Goal: Task Accomplishment & Management: Manage account settings

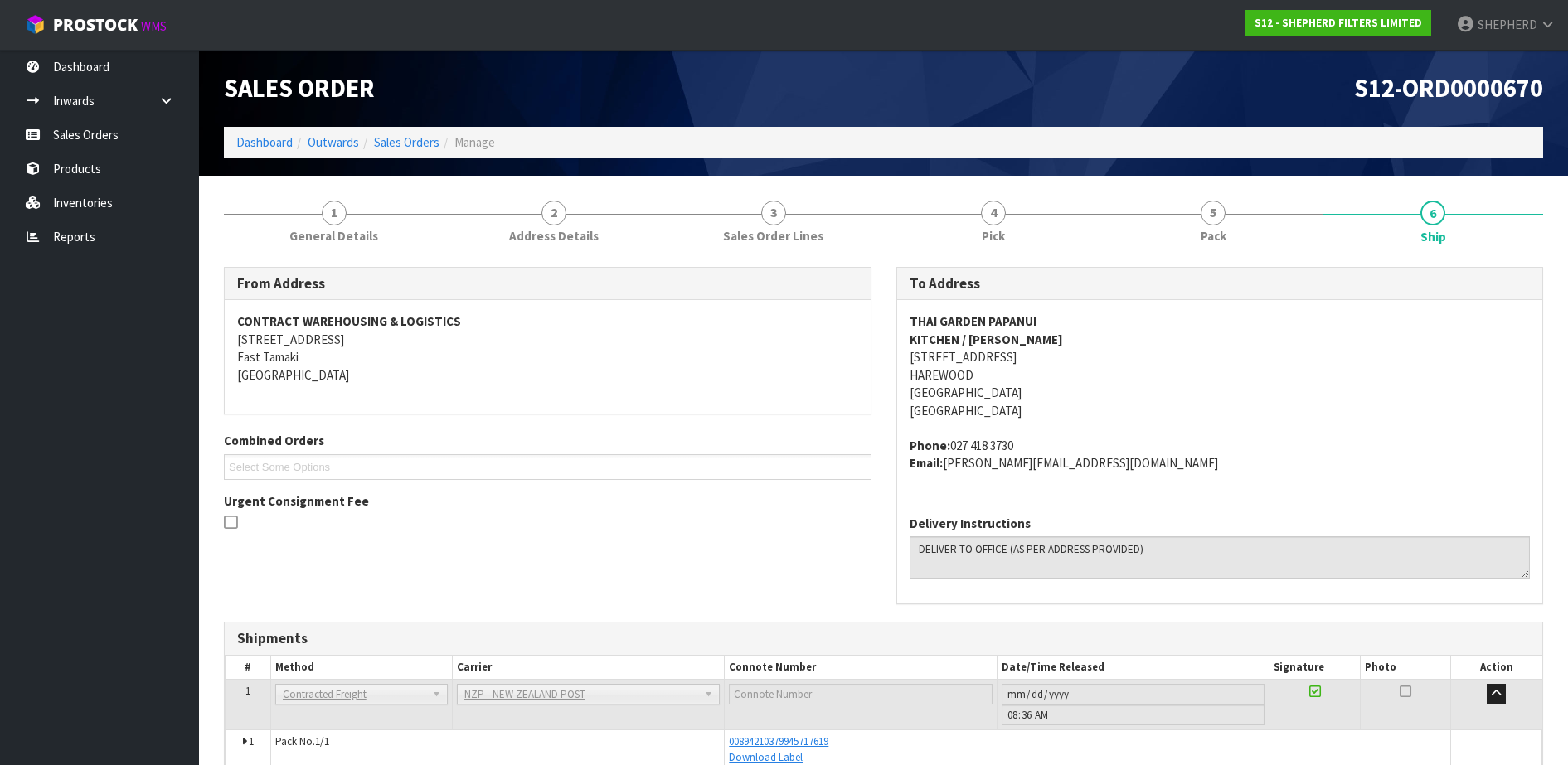
click at [102, 140] on link "Sales Orders" at bounding box center [99, 134] width 199 height 34
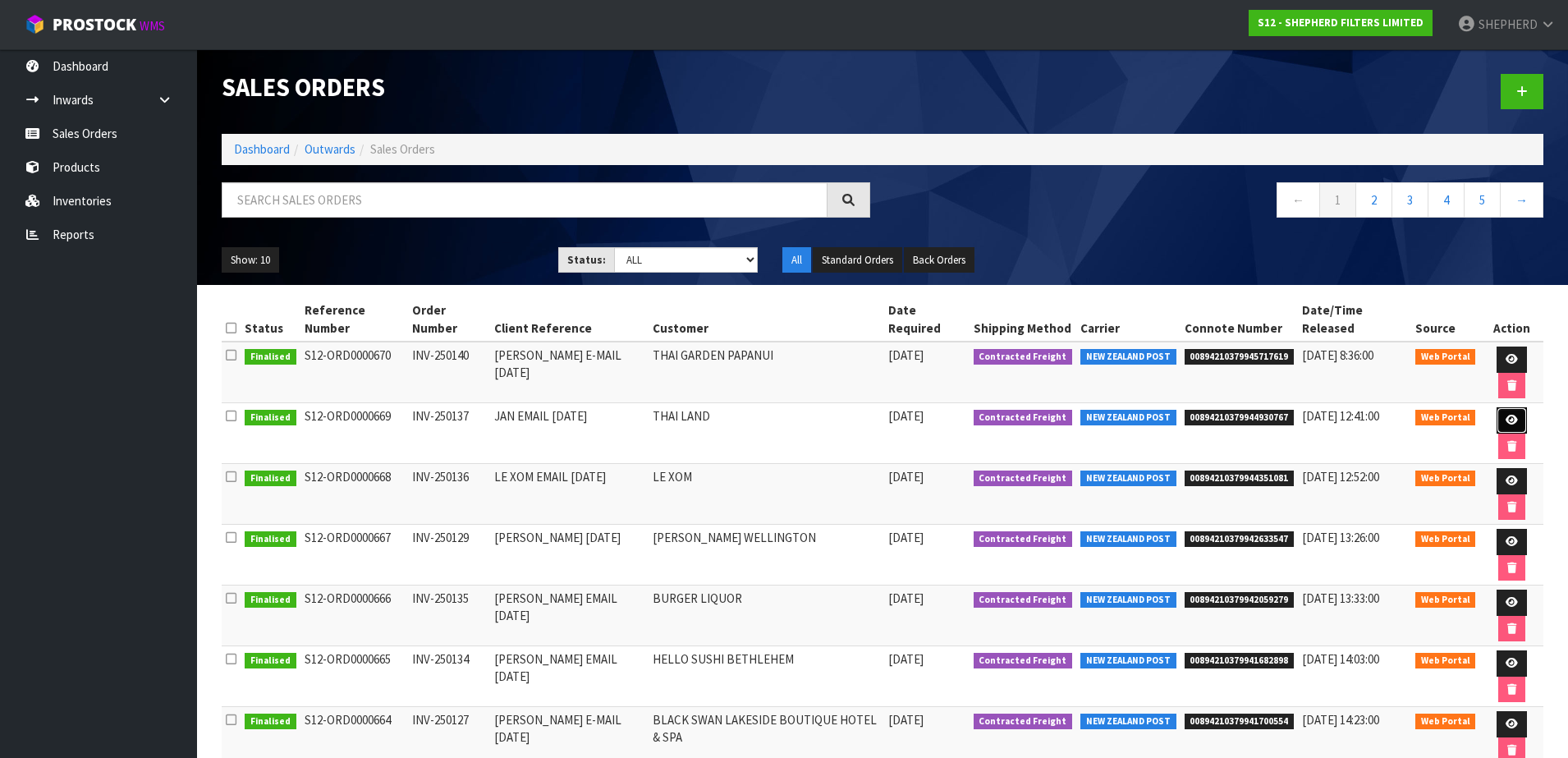
click at [1506, 415] on icon at bounding box center [1512, 420] width 12 height 11
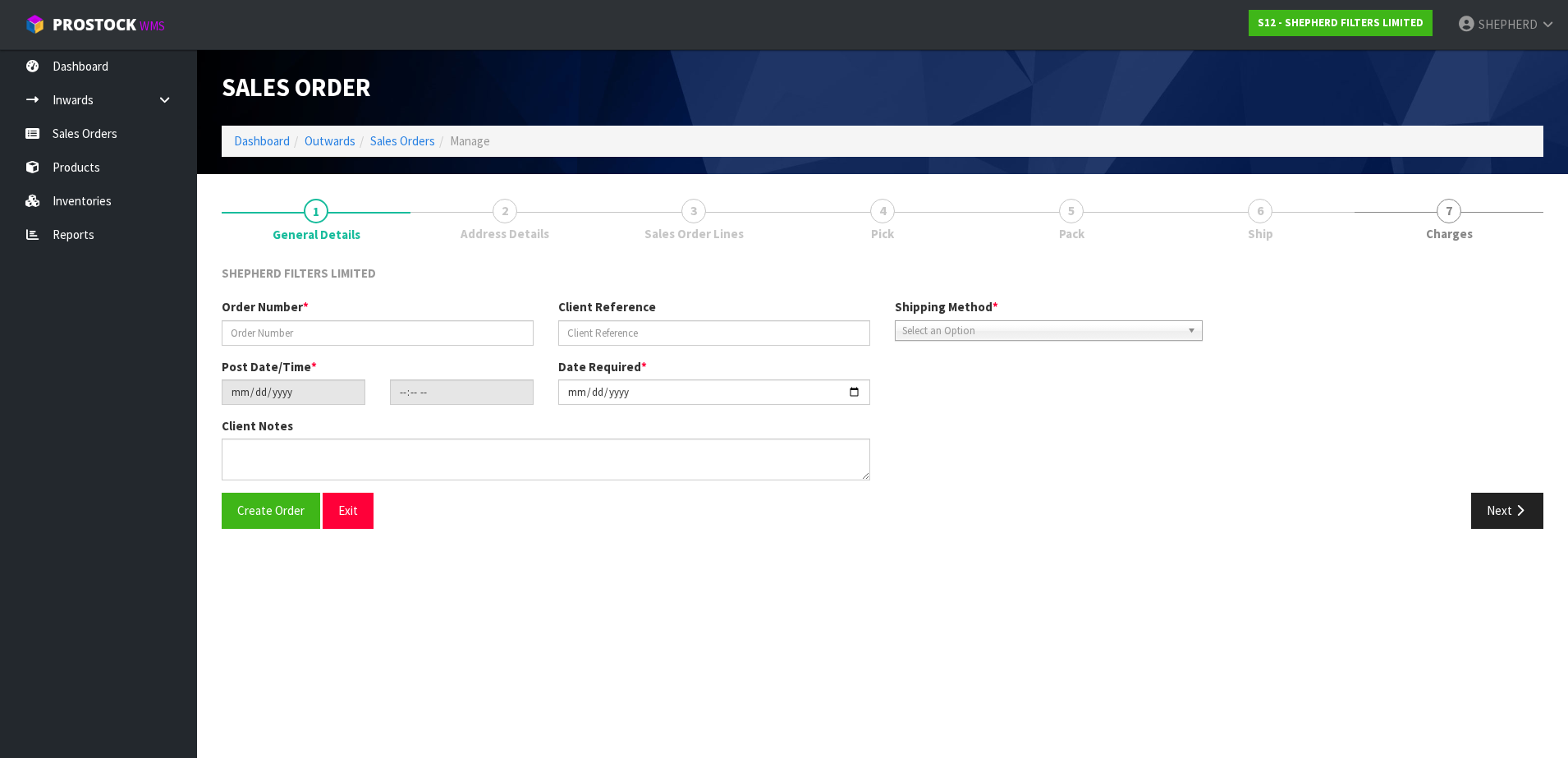
type input "INV-250137"
type input "JAN EMAIL [DATE]"
type input "[DATE]"
type input "18:50:00.000"
type input "[DATE]"
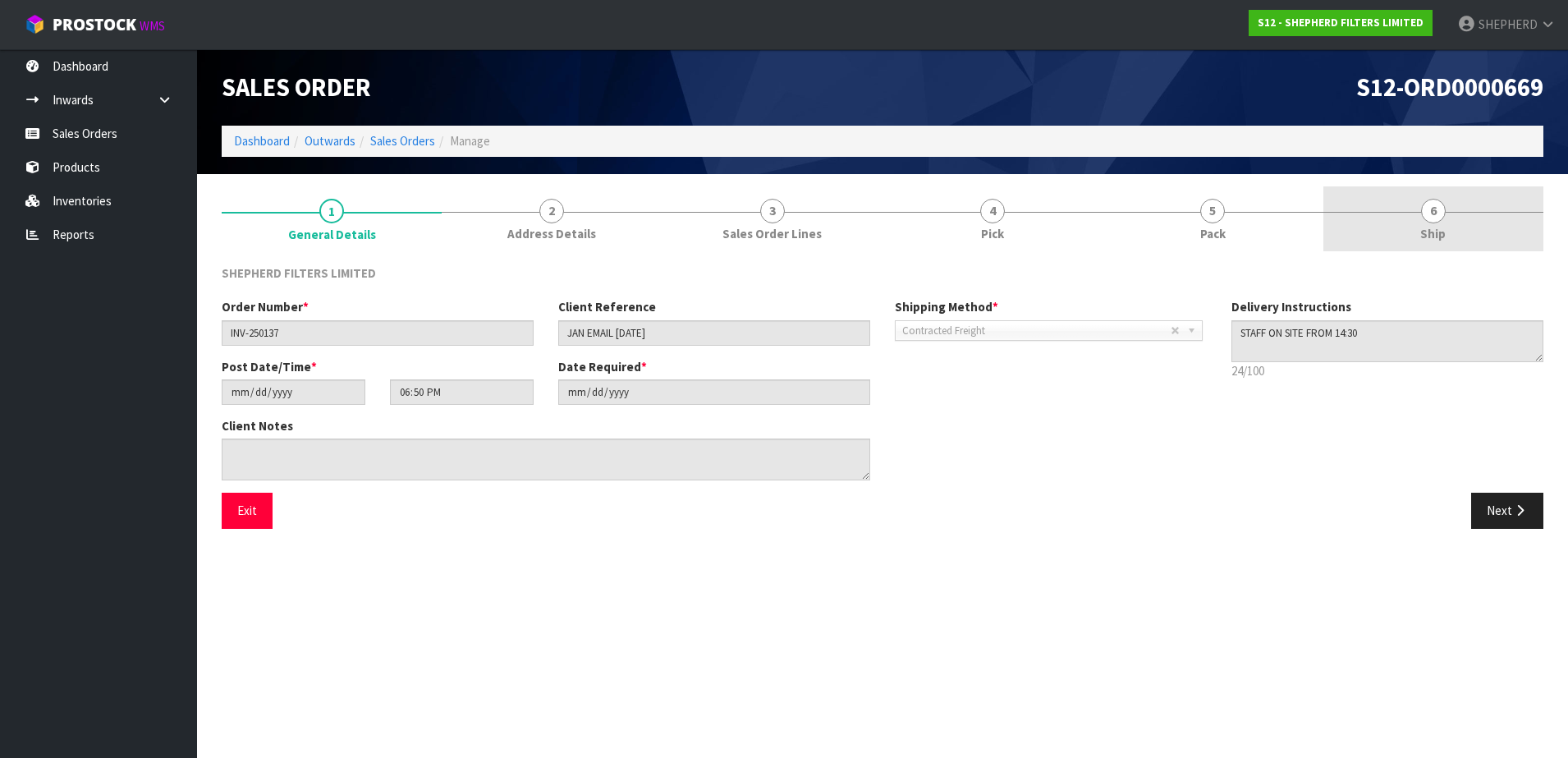
click at [1430, 205] on span "6" at bounding box center [1433, 211] width 25 height 25
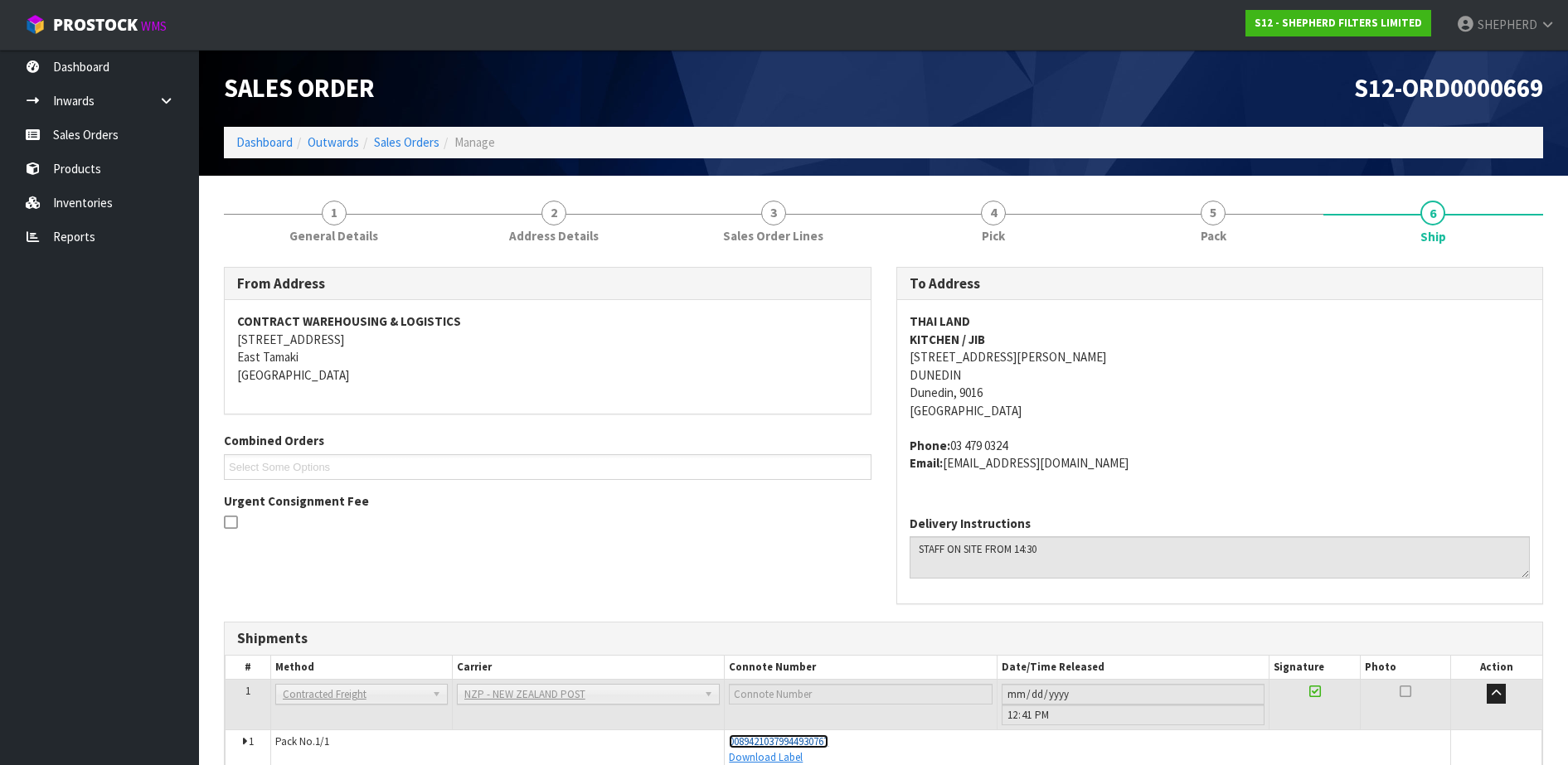
click at [807, 745] on span "00894210379944930767" at bounding box center [778, 741] width 100 height 14
